Goal: Task Accomplishment & Management: Manage account settings

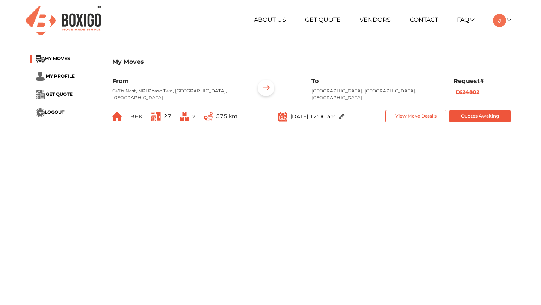
click at [221, 113] on span "575 km" at bounding box center [226, 116] width 21 height 7
click at [184, 129] on div "My Moves MY MOVES MY PROFILE GET QUOTE LOGOUT My Moves From GVBs Nest, NRI Phas…" at bounding box center [270, 95] width 491 height 91
click at [128, 113] on span "1 BHK" at bounding box center [133, 116] width 17 height 7
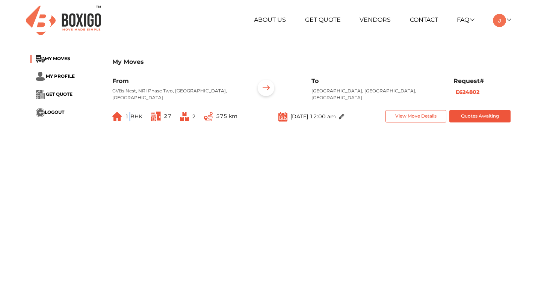
click at [128, 113] on span "1 BHK" at bounding box center [133, 116] width 17 height 7
click at [166, 137] on main "My Moves MY MOVES MY PROFILE GET QUOTE LOGOUT My Moves From GVBs Nest, NRI Phas…" at bounding box center [270, 185] width 541 height 270
